Goal: Navigation & Orientation: Find specific page/section

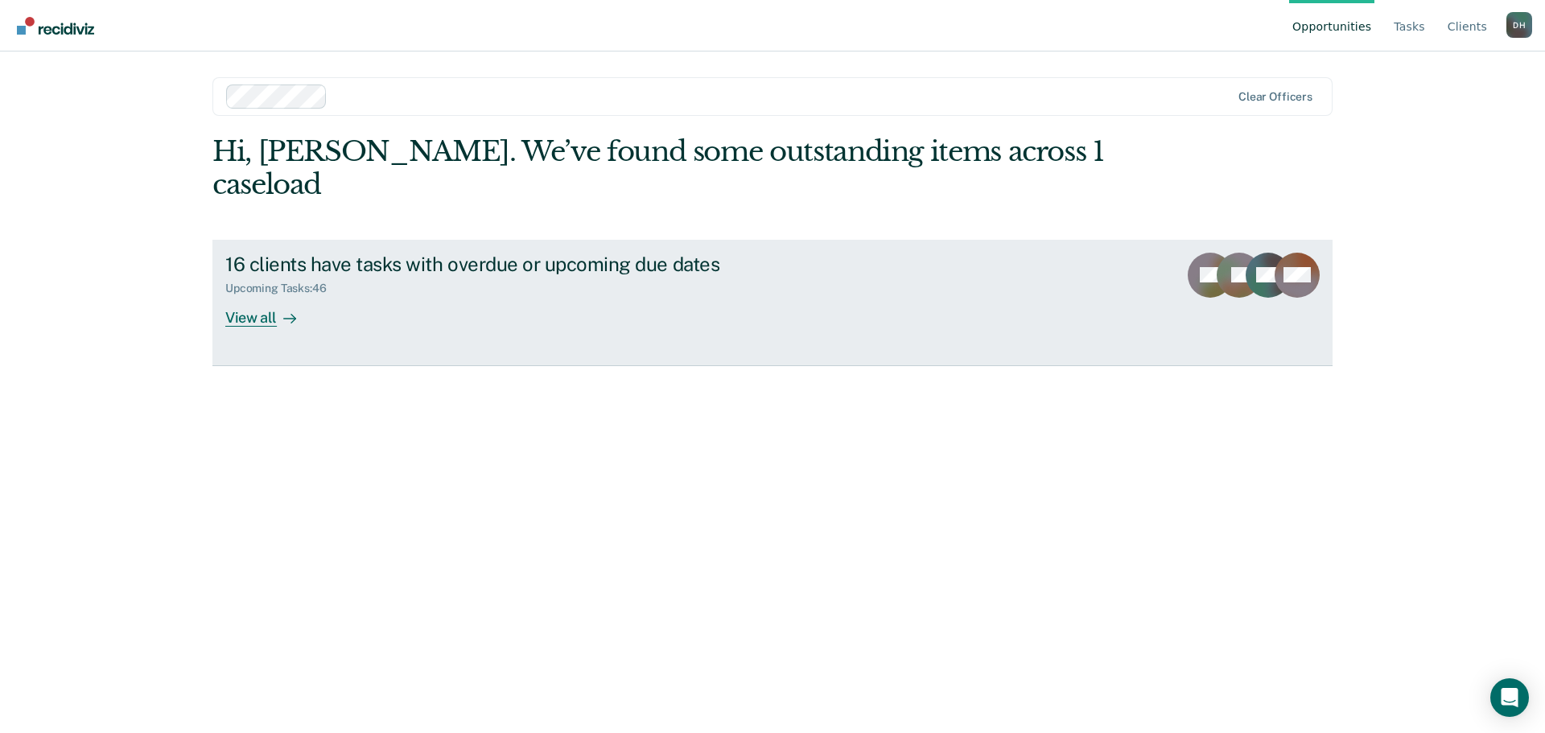
click at [233, 295] on div "View all" at bounding box center [270, 310] width 90 height 31
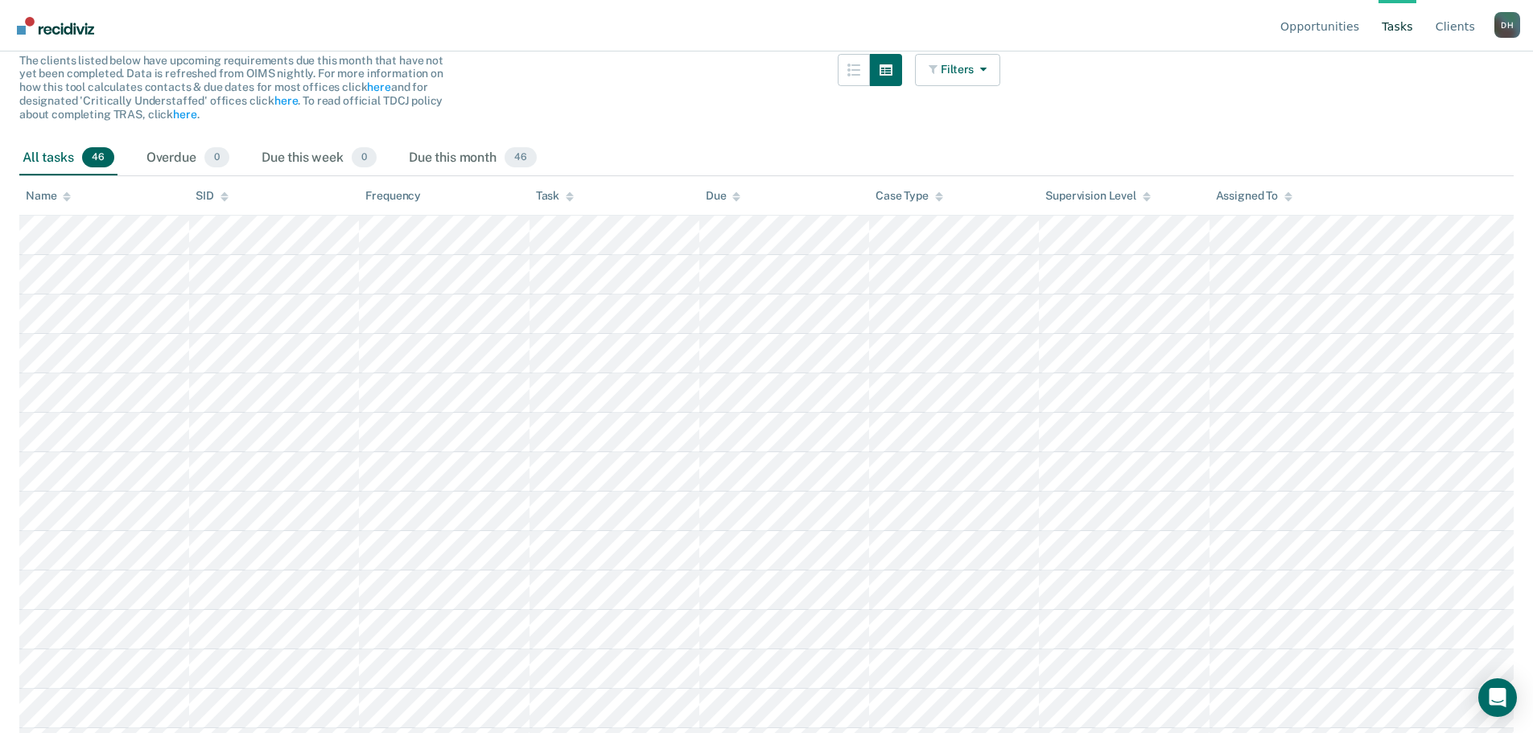
scroll to position [241, 0]
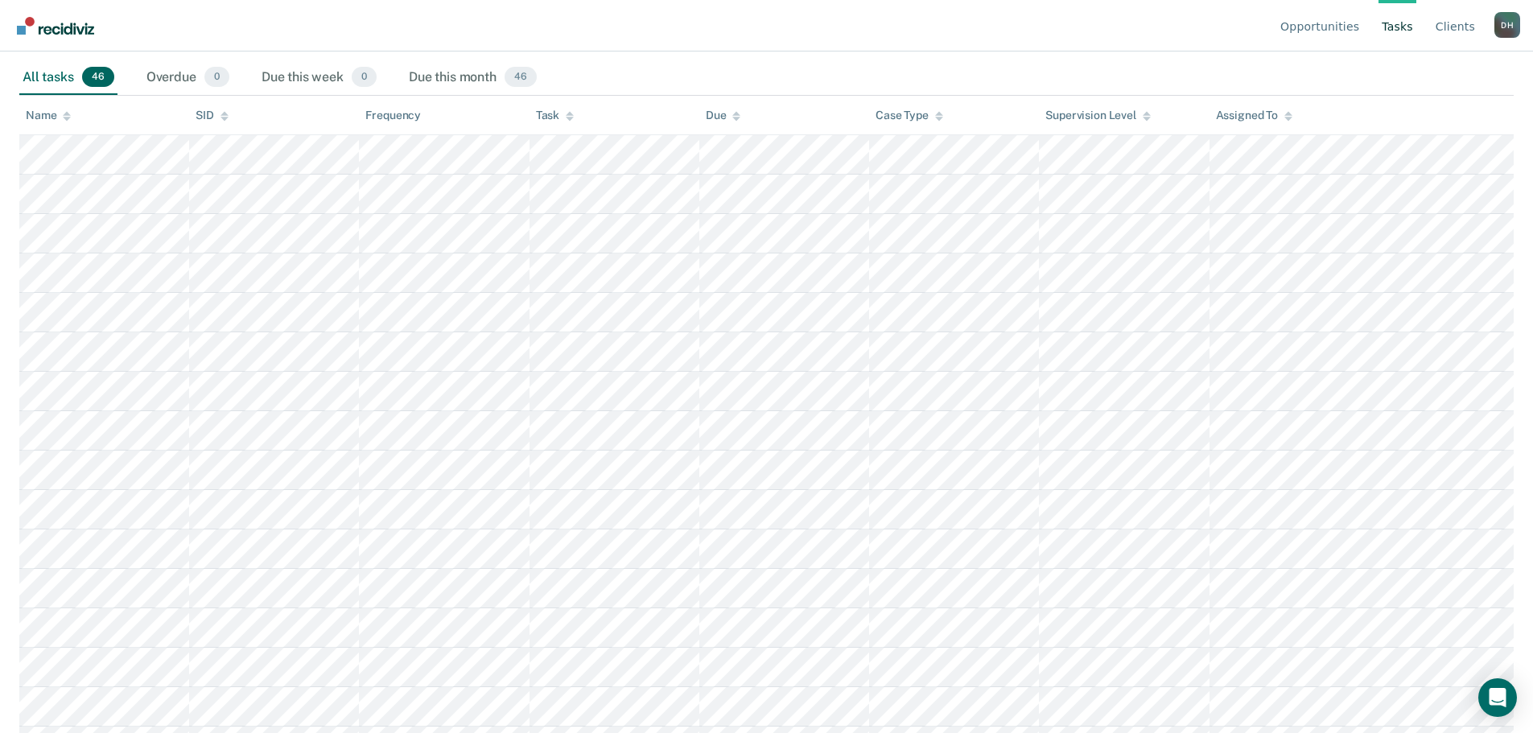
click at [568, 120] on icon at bounding box center [570, 116] width 8 height 10
